Goal: Task Accomplishment & Management: Manage account settings

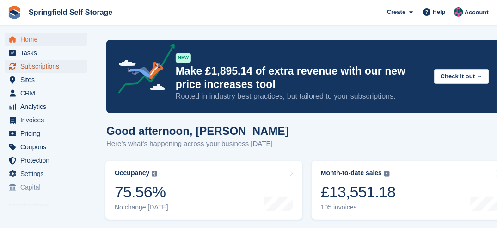
click at [31, 68] on span "Subscriptions" at bounding box center [48, 66] width 56 height 13
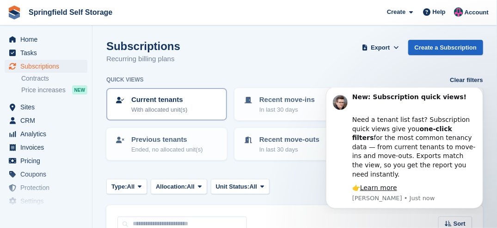
click at [146, 105] on p "With allocated unit(s)" at bounding box center [159, 109] width 56 height 9
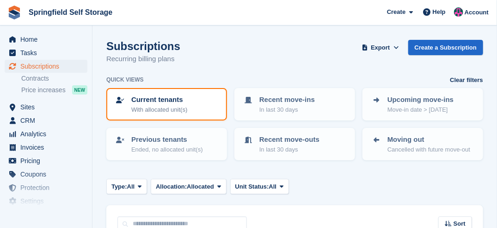
click at [146, 105] on p "With allocated unit(s)" at bounding box center [159, 109] width 56 height 9
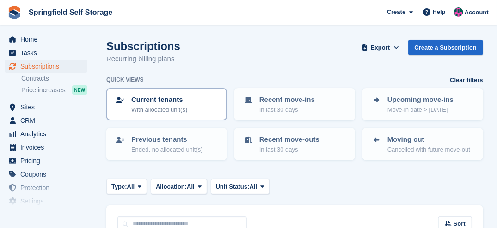
click at [159, 111] on p "With allocated unit(s)" at bounding box center [159, 109] width 56 height 9
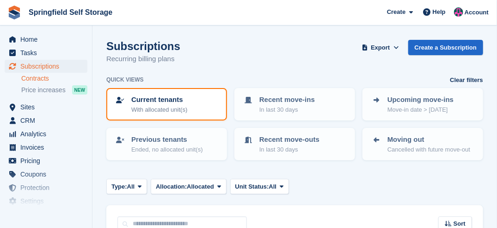
click at [41, 81] on link "Contracts" at bounding box center [54, 78] width 66 height 9
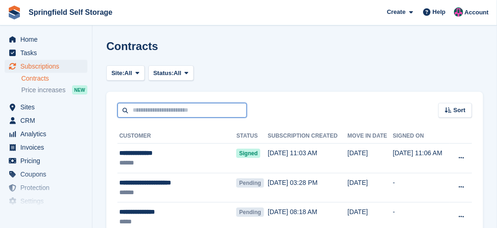
click at [161, 114] on input "text" at bounding box center [183, 110] width 130 height 15
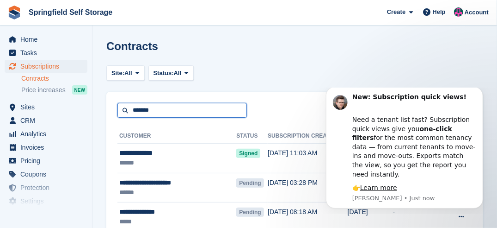
type input "*******"
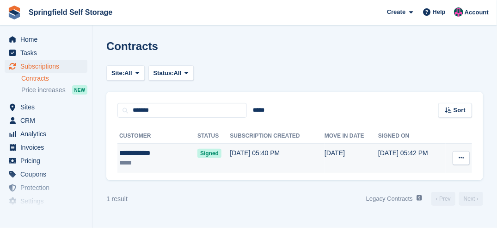
click at [461, 159] on icon at bounding box center [461, 158] width 5 height 6
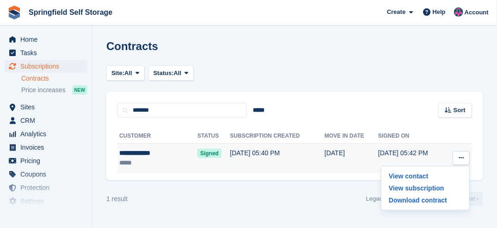
click at [461, 159] on icon at bounding box center [461, 158] width 5 height 6
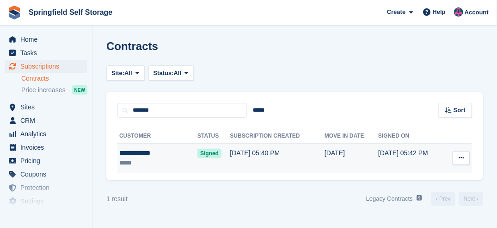
click at [461, 159] on icon at bounding box center [461, 158] width 5 height 6
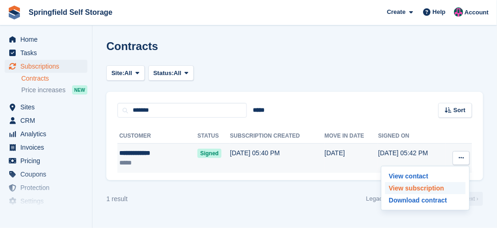
click at [414, 186] on p "View subscription" at bounding box center [425, 188] width 81 height 12
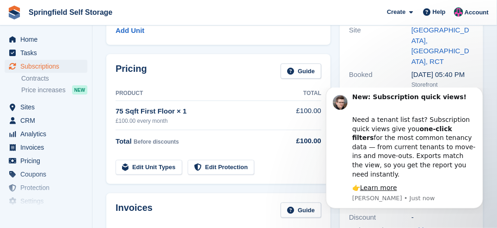
scroll to position [130, 0]
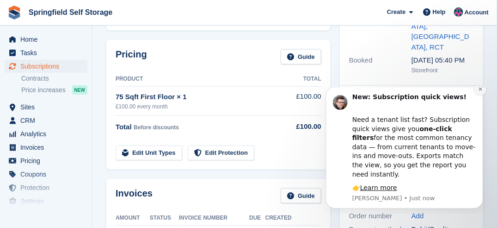
click at [483, 95] on button "Dismiss notification" at bounding box center [480, 89] width 12 height 12
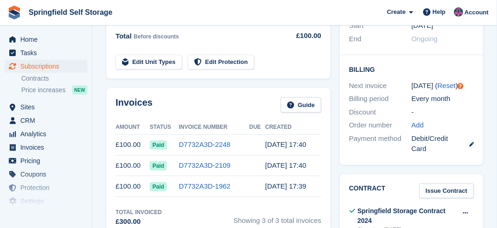
scroll to position [227, 0]
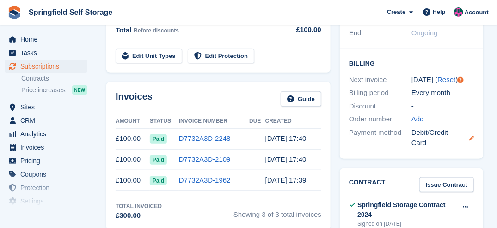
click at [472, 136] on icon at bounding box center [472, 138] width 5 height 5
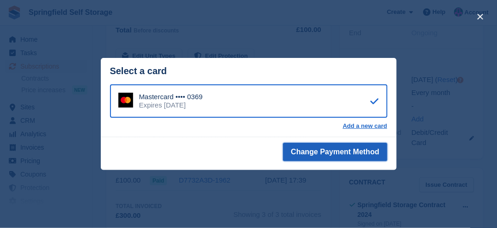
click at [371, 150] on button "Change Payment Method" at bounding box center [335, 151] width 104 height 19
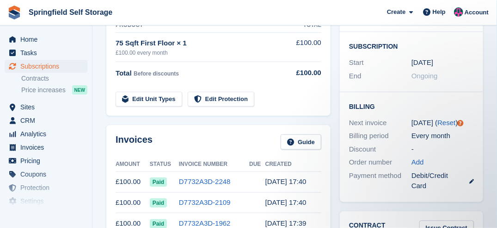
scroll to position [201, 0]
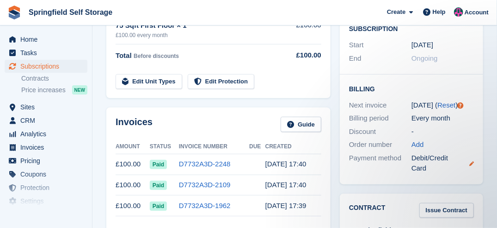
click at [471, 161] on icon at bounding box center [472, 163] width 5 height 5
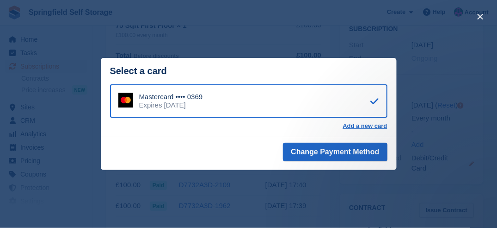
click at [471, 144] on div "close" at bounding box center [248, 114] width 497 height 228
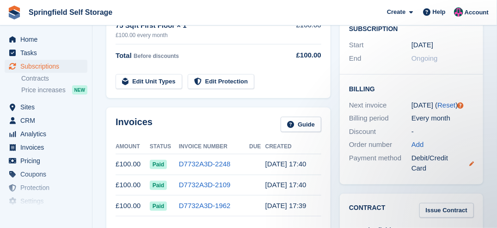
click at [471, 161] on icon at bounding box center [472, 163] width 5 height 5
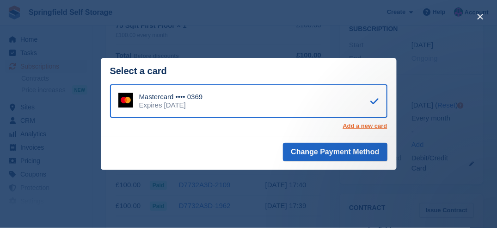
click at [367, 127] on link "Add a new card" at bounding box center [365, 125] width 44 height 7
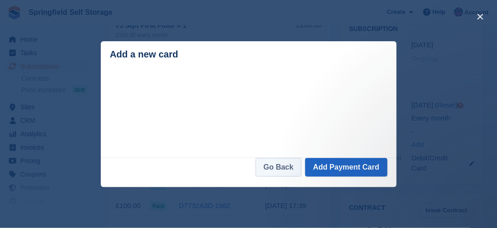
click at [280, 168] on link "Go Back" at bounding box center [279, 167] width 46 height 19
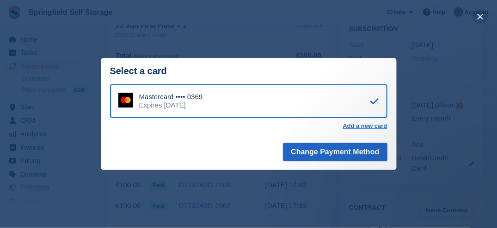
click at [479, 19] on button "close" at bounding box center [480, 16] width 15 height 15
